Goal: Task Accomplishment & Management: Complete application form

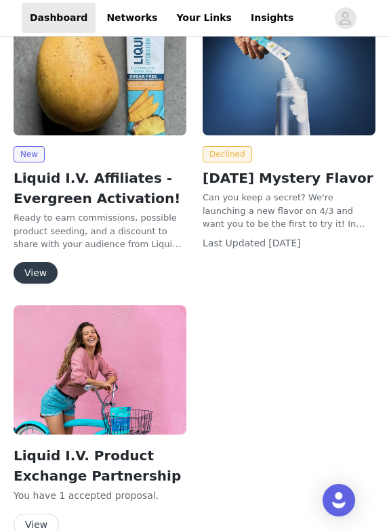
scroll to position [153, 0]
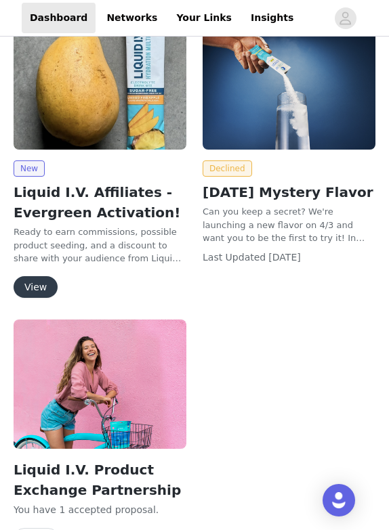
click at [47, 284] on button "View" at bounding box center [36, 287] width 44 height 22
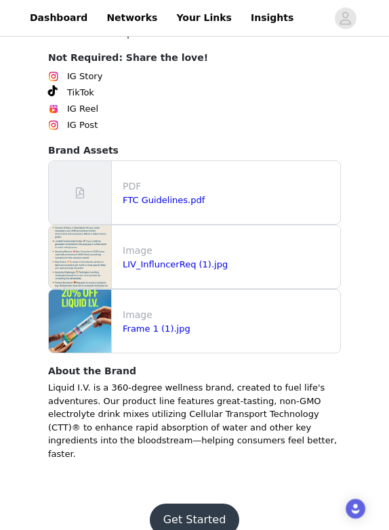
scroll to position [795, 0]
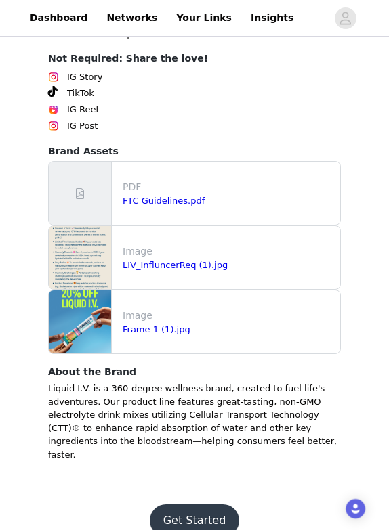
click at [195, 488] on footer "Get Started" at bounding box center [194, 520] width 176 height 65
click at [194, 504] on button "Get Started" at bounding box center [195, 520] width 90 height 32
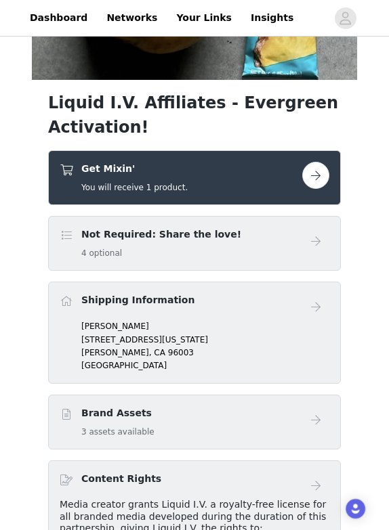
scroll to position [243, 0]
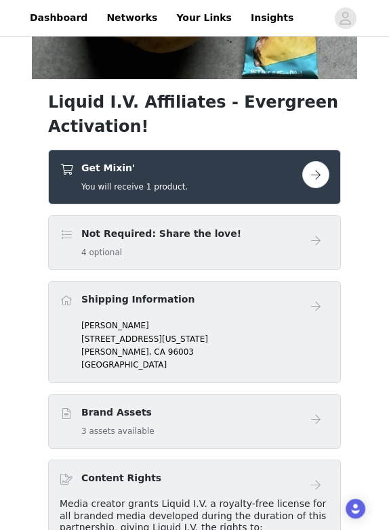
click at [317, 172] on button "button" at bounding box center [315, 174] width 27 height 27
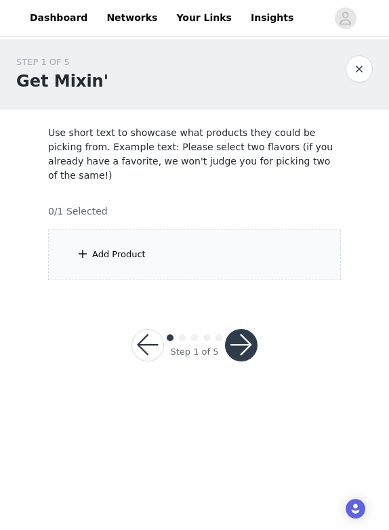
click at [242, 258] on div "Add Product" at bounding box center [194, 254] width 292 height 51
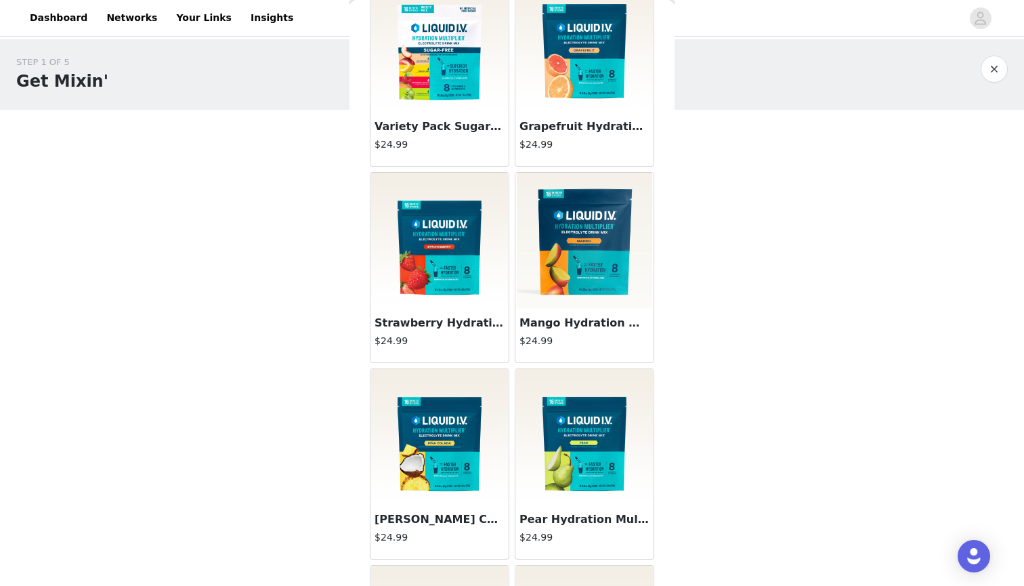
scroll to position [95, 0]
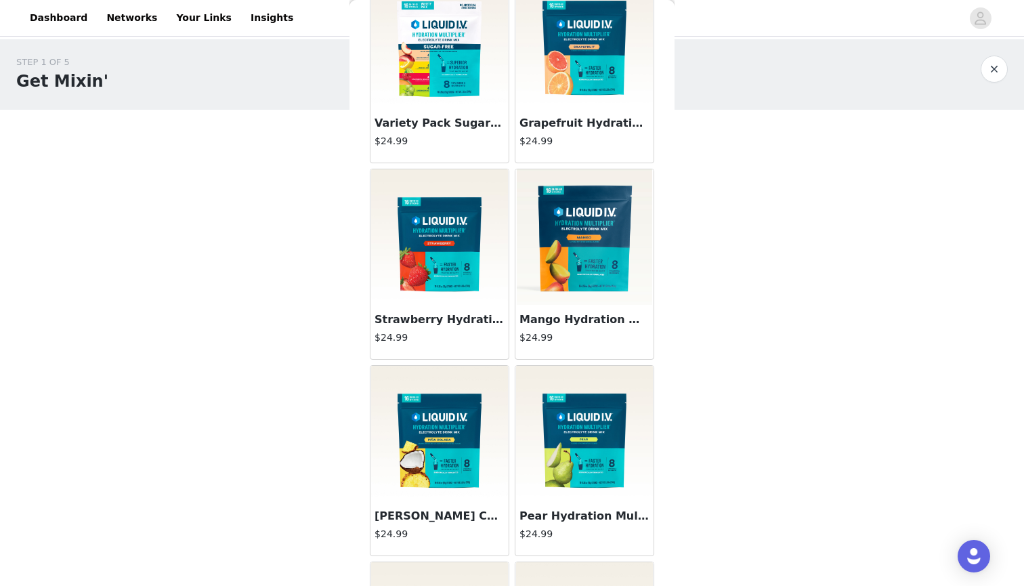
click at [388, 59] on img at bounding box center [439, 40] width 137 height 135
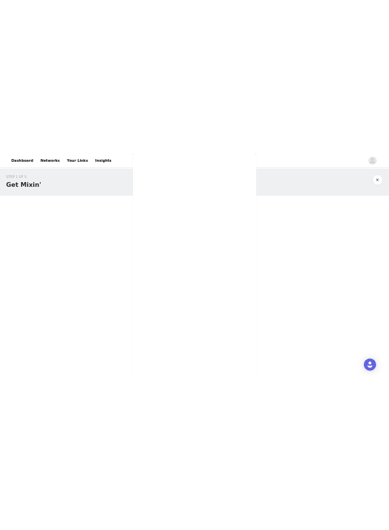
scroll to position [91, 0]
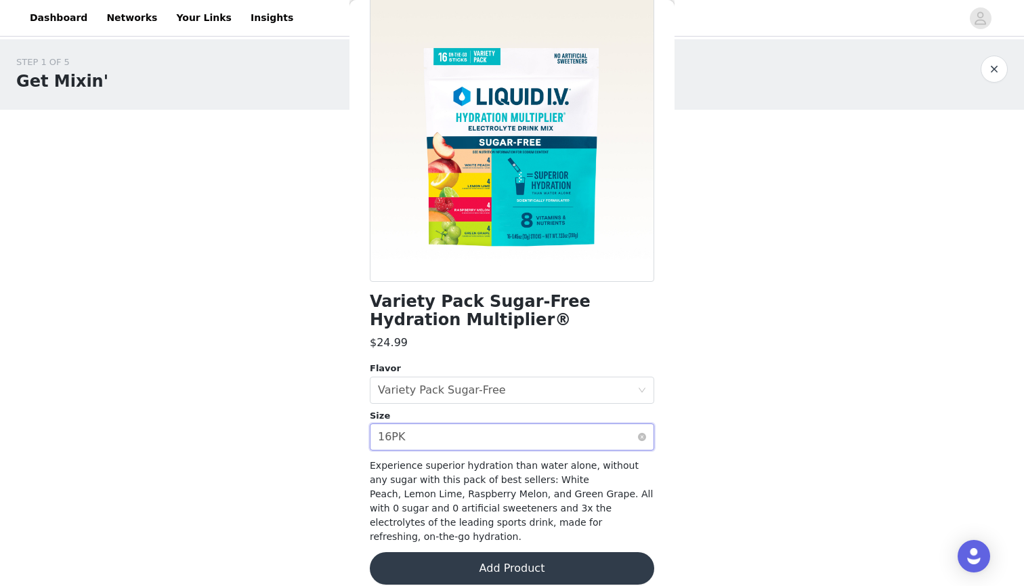
click at [388, 434] on div "Select size 16PK" at bounding box center [507, 437] width 259 height 26
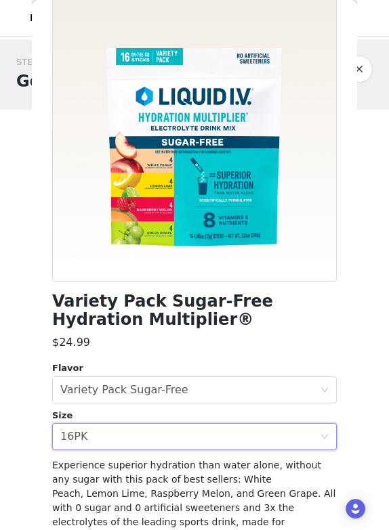
click at [8, 15] on div "Dashboard Networks Your Links Insights" at bounding box center [194, 18] width 389 height 30
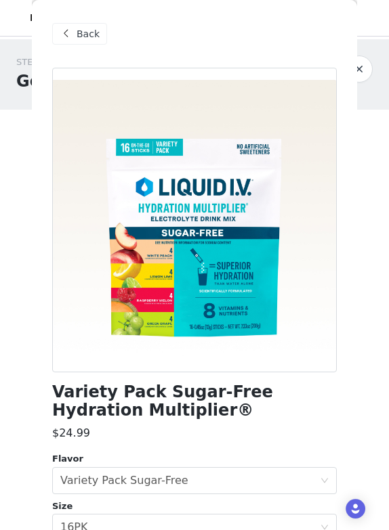
scroll to position [0, 0]
click at [361, 68] on button "button" at bounding box center [358, 69] width 27 height 27
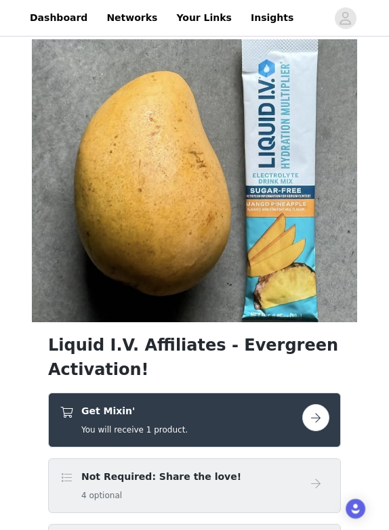
click at [320, 417] on button "button" at bounding box center [315, 417] width 27 height 27
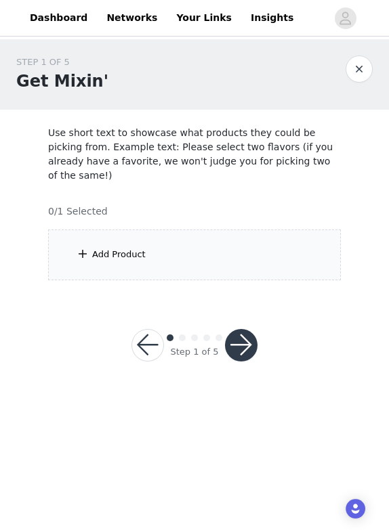
click at [240, 230] on div "Add Product" at bounding box center [194, 254] width 292 height 51
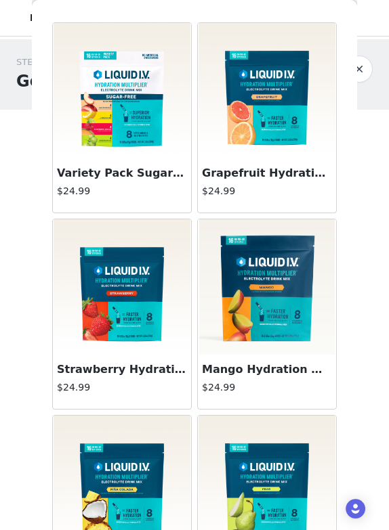
scroll to position [42, 0]
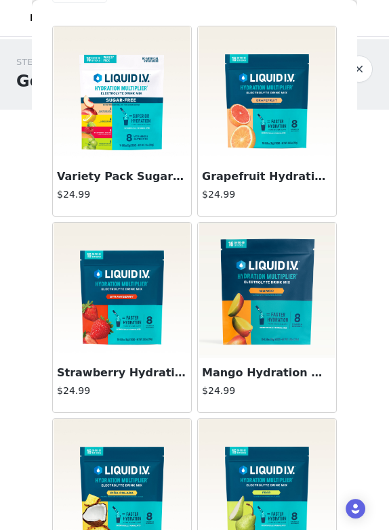
click at [242, 292] on img at bounding box center [266, 290] width 135 height 135
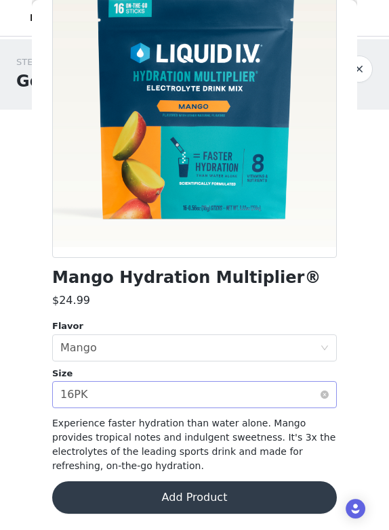
scroll to position [114, 0]
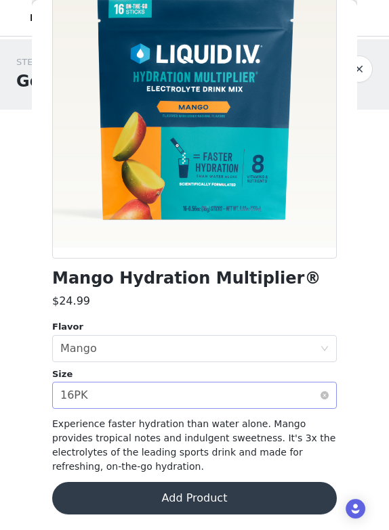
click at [234, 392] on div "Select size 16PK" at bounding box center [189, 395] width 259 height 26
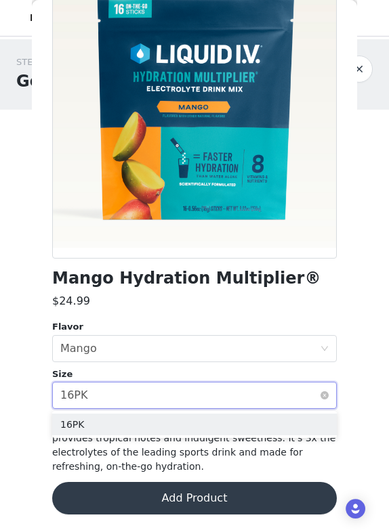
click at [234, 392] on div "Select size 16PK" at bounding box center [189, 395] width 259 height 26
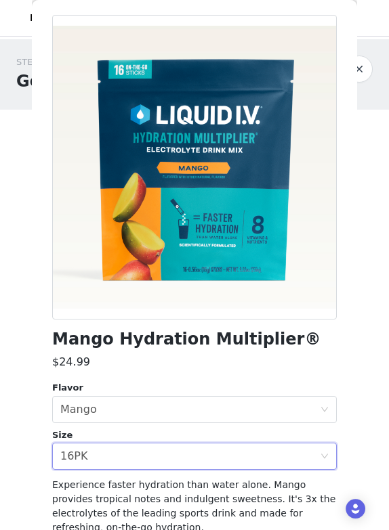
scroll to position [19, 0]
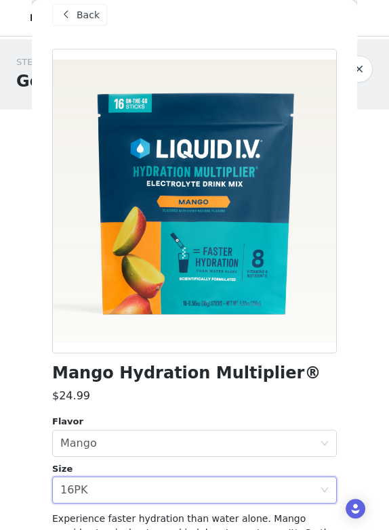
click at [361, 69] on button "button" at bounding box center [358, 69] width 27 height 27
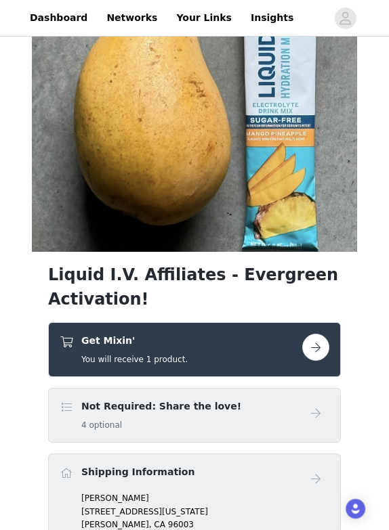
scroll to position [81, 0]
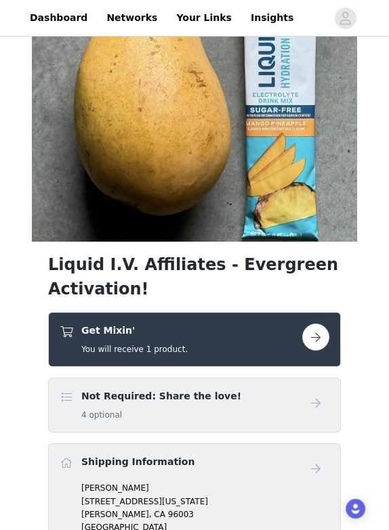
click at [313, 334] on button "button" at bounding box center [315, 337] width 27 height 27
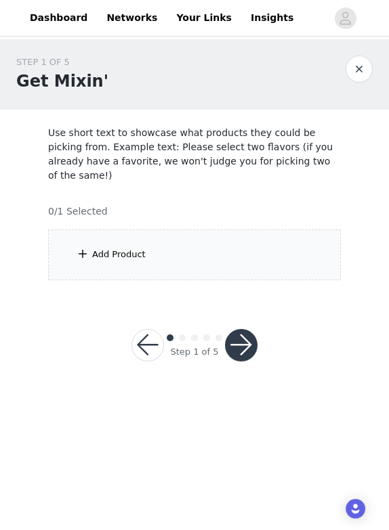
click at [282, 257] on div "Add Product" at bounding box center [194, 254] width 292 height 51
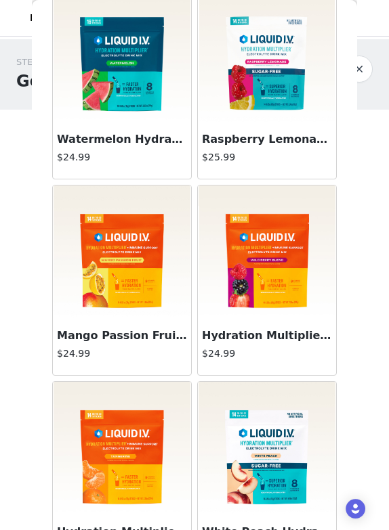
scroll to position [1061, 0]
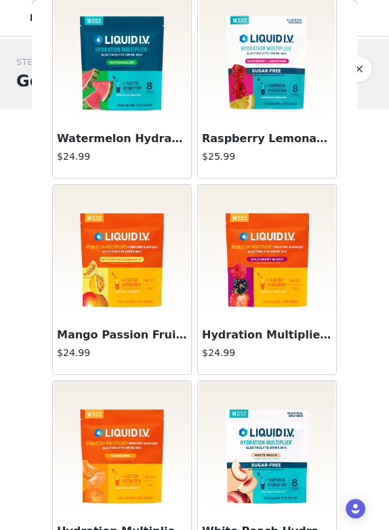
click at [120, 292] on img at bounding box center [121, 252] width 137 height 135
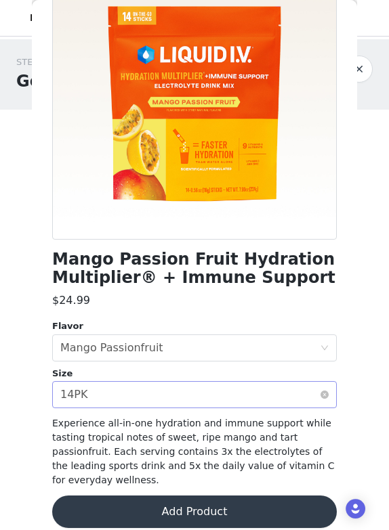
scroll to position [132, 0]
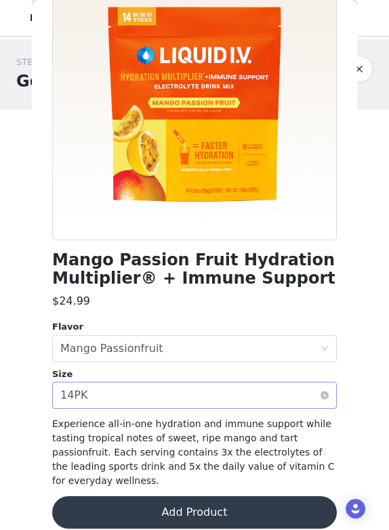
click at [125, 390] on div "Select size 14PK" at bounding box center [189, 395] width 259 height 26
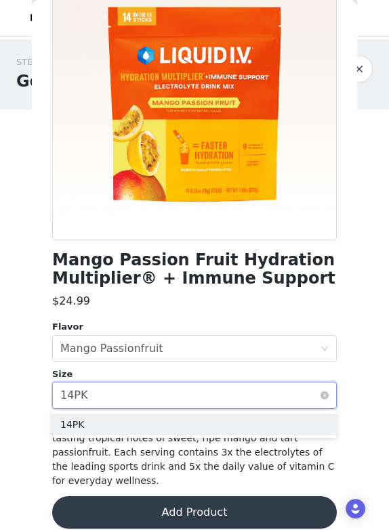
click at [125, 390] on div "Select size 14PK" at bounding box center [189, 395] width 259 height 26
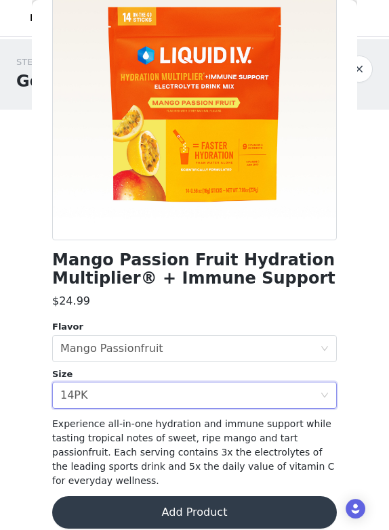
click at [364, 66] on button "button" at bounding box center [358, 69] width 27 height 27
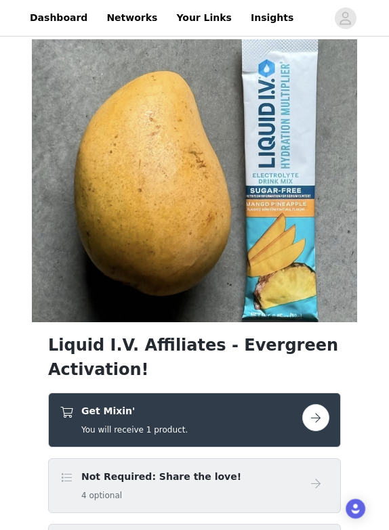
click at [311, 414] on button "button" at bounding box center [315, 417] width 27 height 27
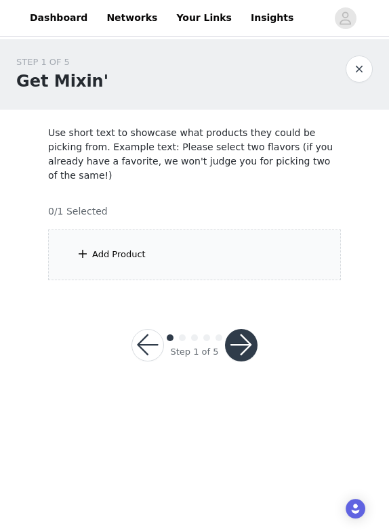
click at [301, 255] on div "Add Product" at bounding box center [194, 254] width 292 height 51
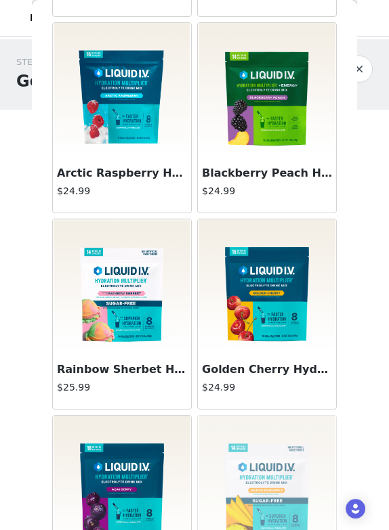
scroll to position [2011, 0]
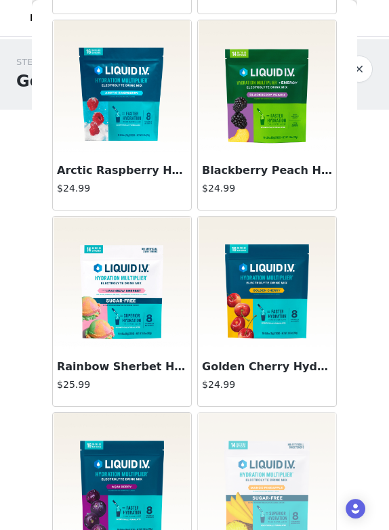
click at [242, 162] on h3 "Blackberry Peach Hydration Multiplier® + Energy" at bounding box center [267, 170] width 130 height 16
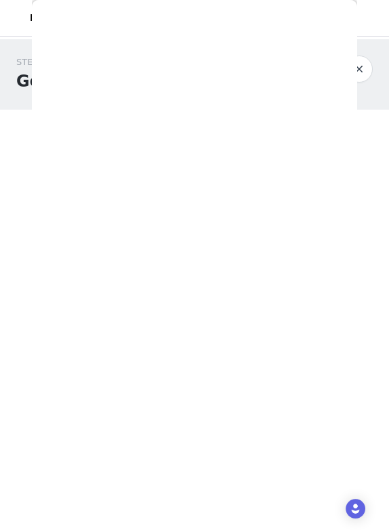
scroll to position [146, 0]
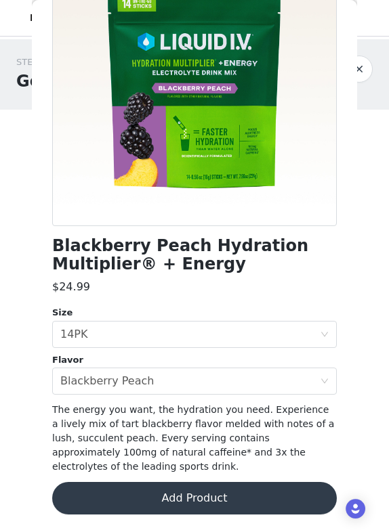
click at [215, 505] on button "Add Product" at bounding box center [194, 498] width 284 height 32
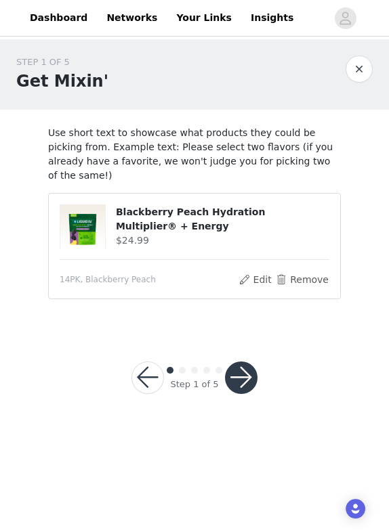
click at [246, 376] on button "button" at bounding box center [241, 377] width 32 height 32
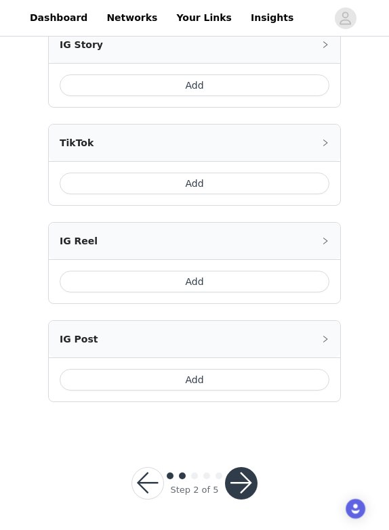
scroll to position [615, 0]
click at [150, 483] on button "button" at bounding box center [147, 484] width 32 height 32
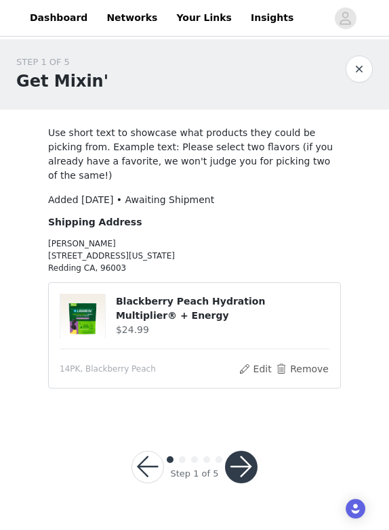
click at [246, 451] on button "button" at bounding box center [241, 467] width 32 height 32
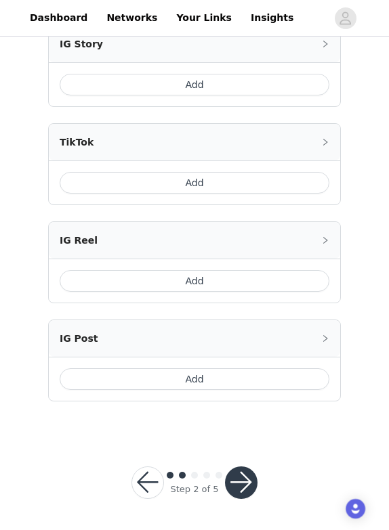
scroll to position [615, 0]
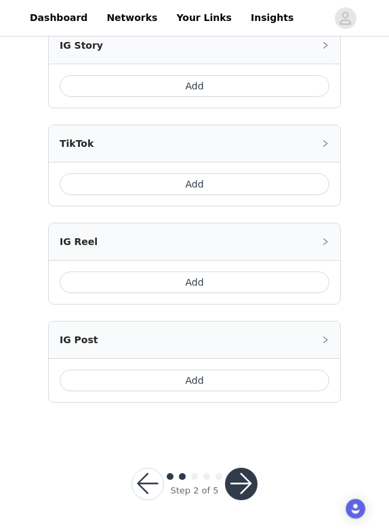
click at [208, 76] on button "Add" at bounding box center [194, 86] width 269 height 22
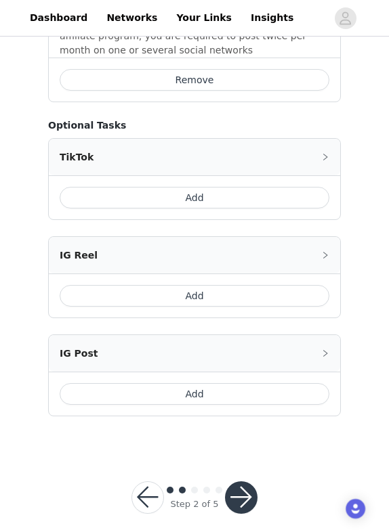
scroll to position [898, 0]
click at [246, 482] on button "button" at bounding box center [241, 498] width 32 height 32
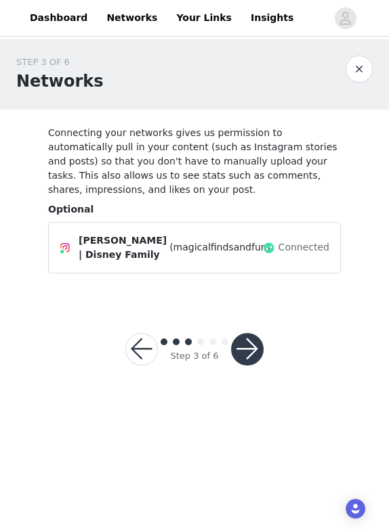
click at [261, 357] on button "button" at bounding box center [247, 349] width 32 height 32
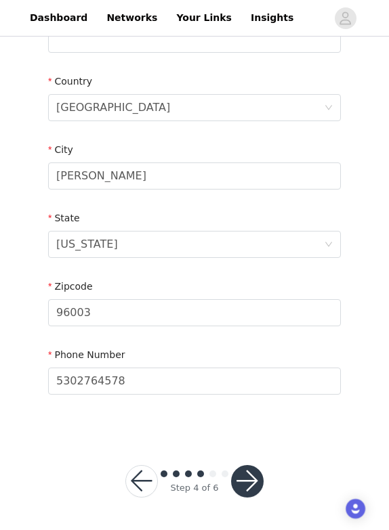
scroll to position [393, 0]
click at [246, 492] on button "button" at bounding box center [247, 482] width 32 height 32
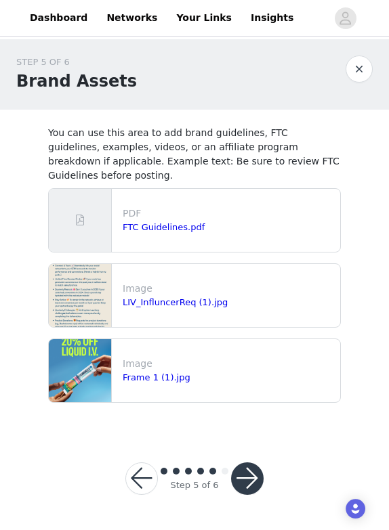
click at [255, 462] on button "button" at bounding box center [247, 478] width 32 height 32
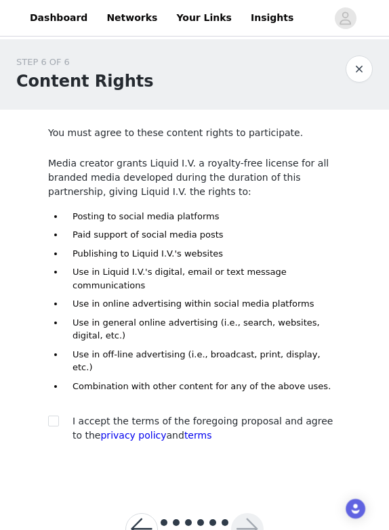
click at [213, 416] on span "I accept the terms of the foregoing proposal and agree to the privacy policy an…" at bounding box center [202, 428] width 260 height 25
click at [56, 416] on span at bounding box center [53, 421] width 11 height 11
click at [56, 416] on input "checkbox" at bounding box center [52, 420] width 9 height 9
checkbox input "true"
click at [248, 513] on button "button" at bounding box center [247, 529] width 32 height 32
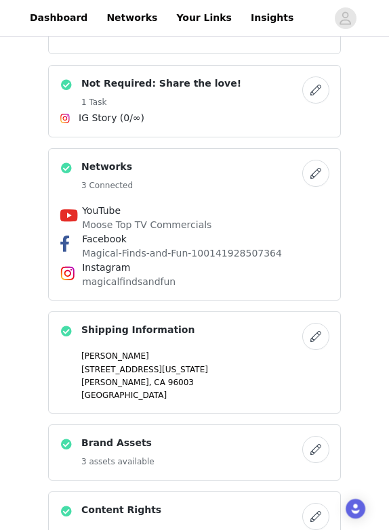
scroll to position [529, 1]
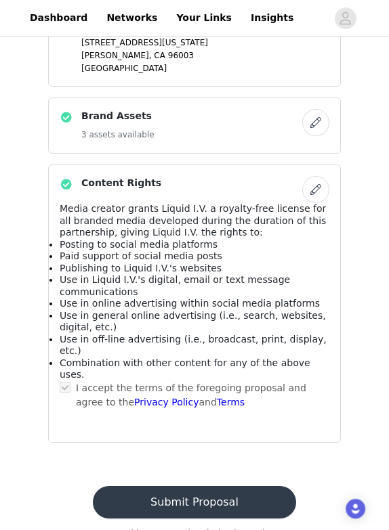
click at [238, 486] on button "Submit Proposal" at bounding box center [194, 502] width 202 height 32
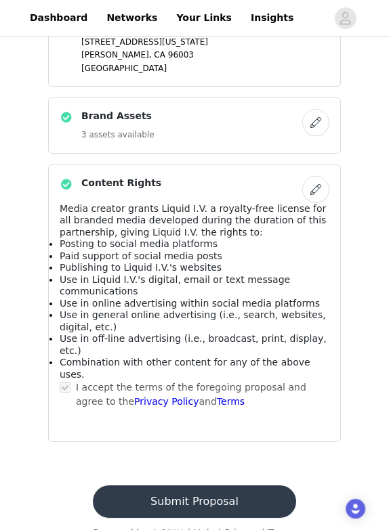
scroll to position [0, 0]
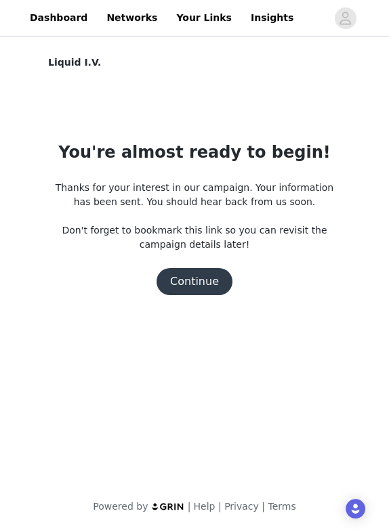
click at [192, 268] on button "Continue" at bounding box center [194, 281] width 76 height 27
